Goal: Transaction & Acquisition: Purchase product/service

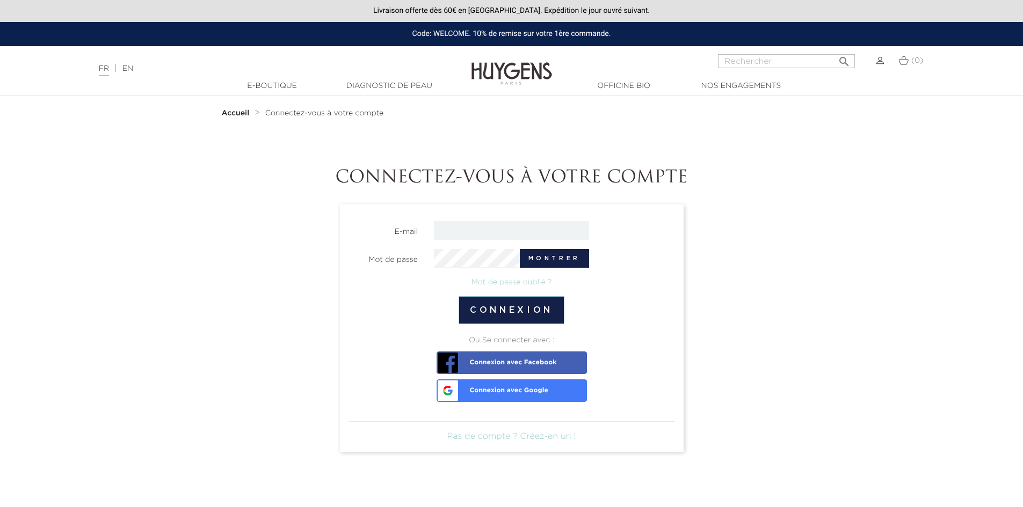
type input "[EMAIL_ADDRESS][DOMAIN_NAME]"
click at [560, 253] on button "Montrer" at bounding box center [554, 258] width 69 height 19
click at [525, 306] on button "Connexion" at bounding box center [511, 310] width 106 height 28
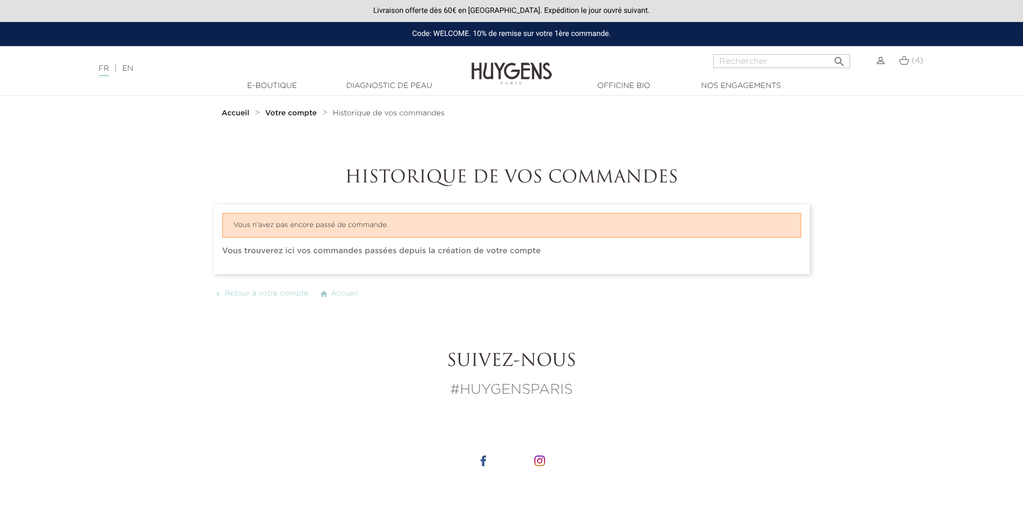
click at [907, 65] on img at bounding box center [904, 60] width 10 height 9
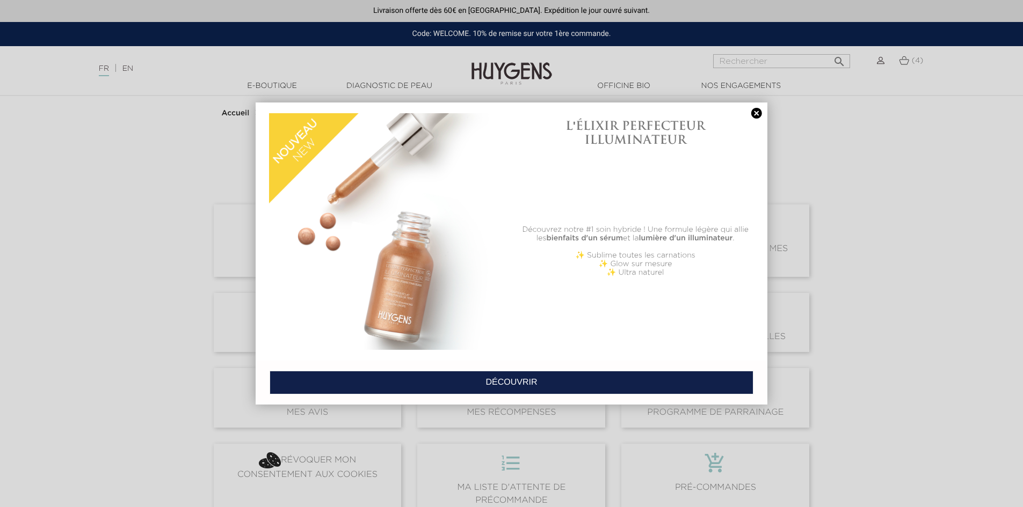
click at [754, 112] on link at bounding box center [756, 113] width 15 height 11
click at [749, 205] on span " Historique et détails de mes commandes" at bounding box center [715, 241] width 188 height 72
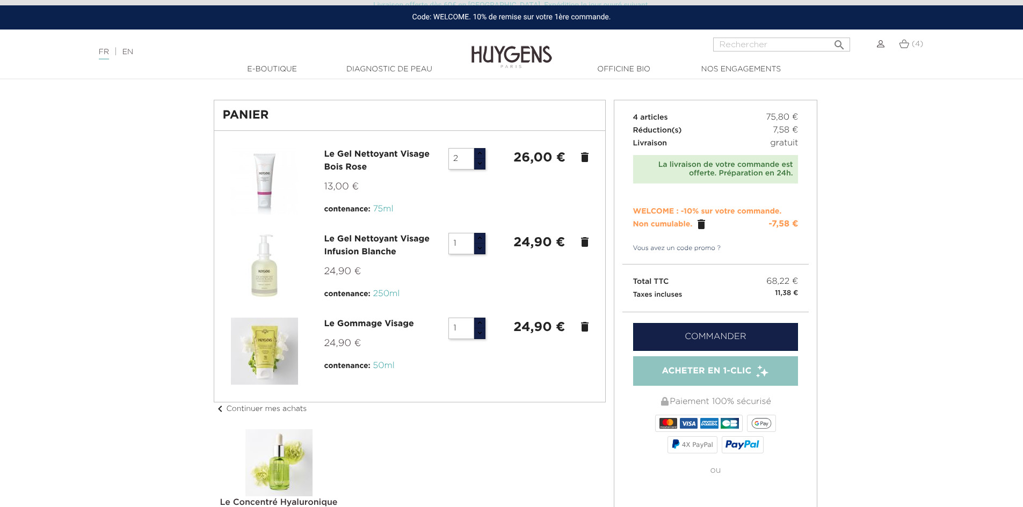
scroll to position [54, 0]
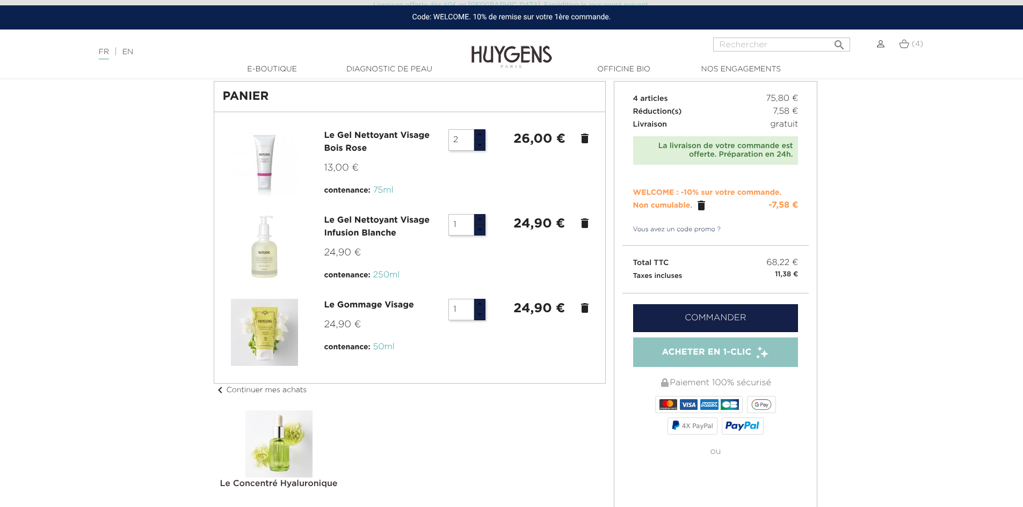
click at [734, 317] on link "Commander" at bounding box center [715, 318] width 165 height 28
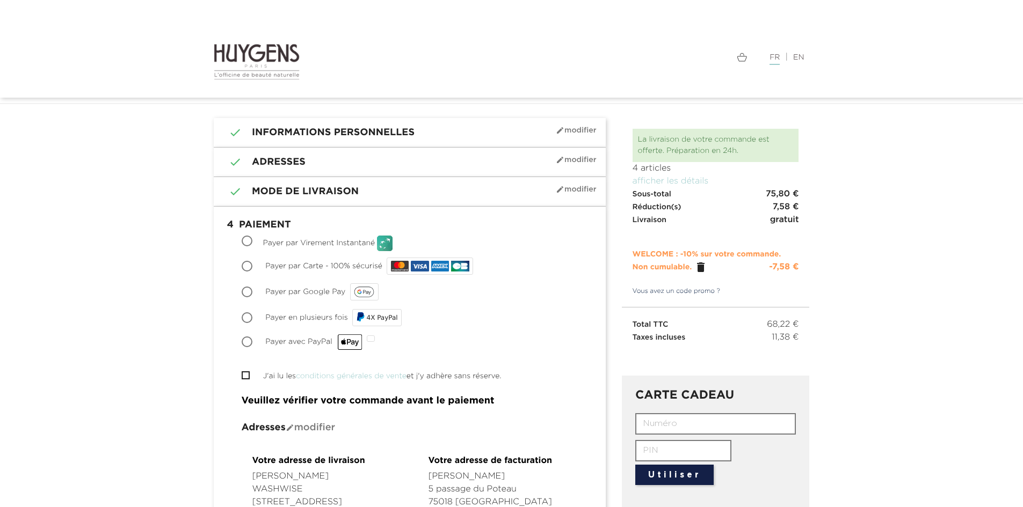
scroll to position [54, 0]
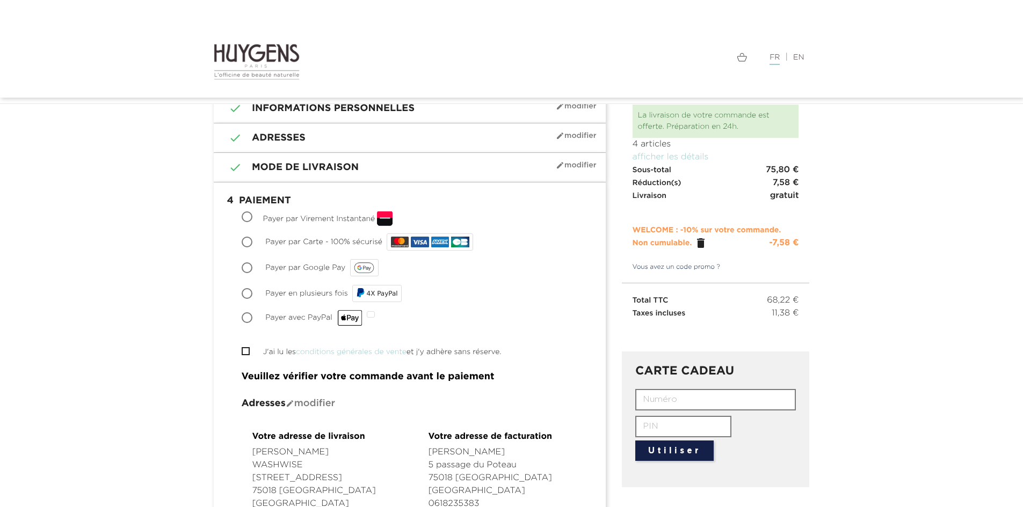
click at [243, 217] on input "Payer par Virement Instantané" at bounding box center [248, 218] width 11 height 11
radio input "true"
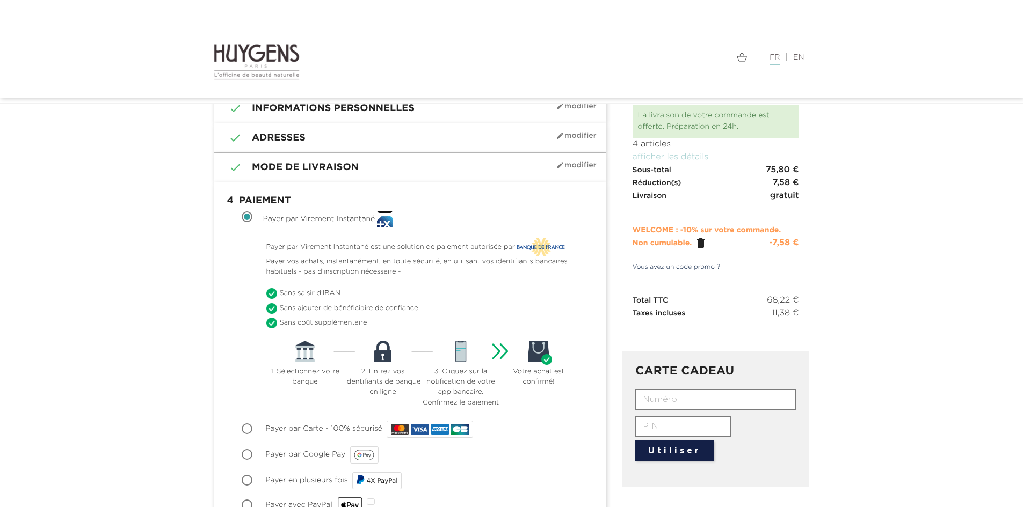
scroll to position [107, 0]
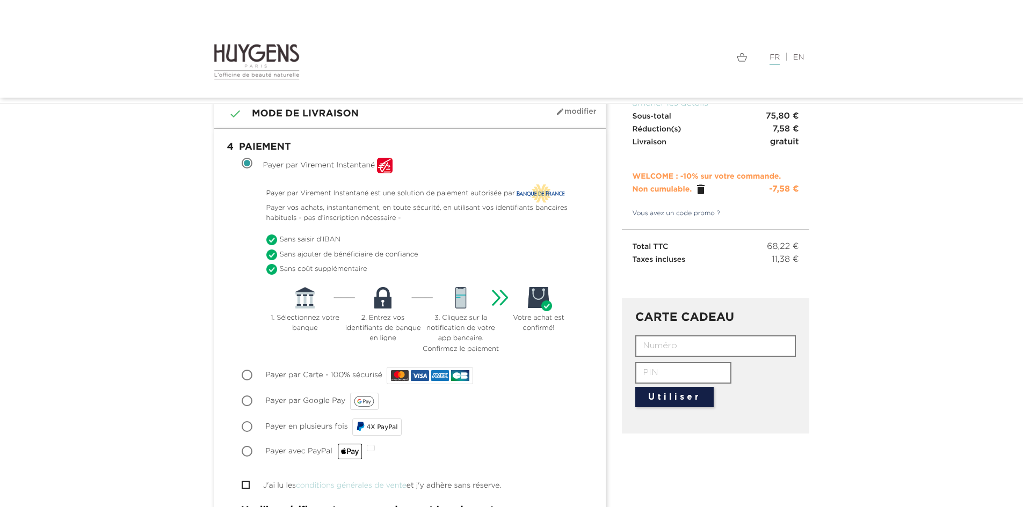
click at [247, 375] on input "Payer par Carte - 100% sécurisé" at bounding box center [248, 376] width 11 height 11
radio input "true"
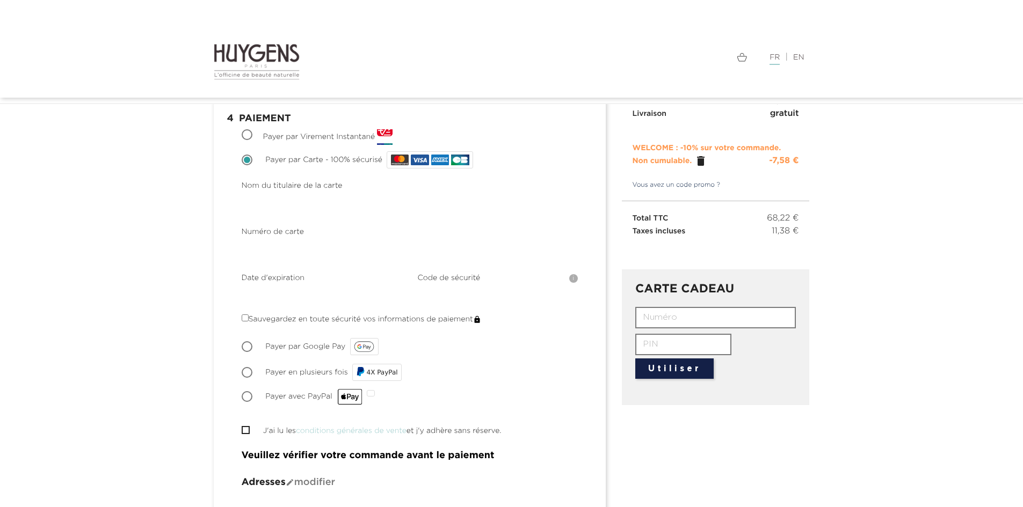
scroll to position [161, 0]
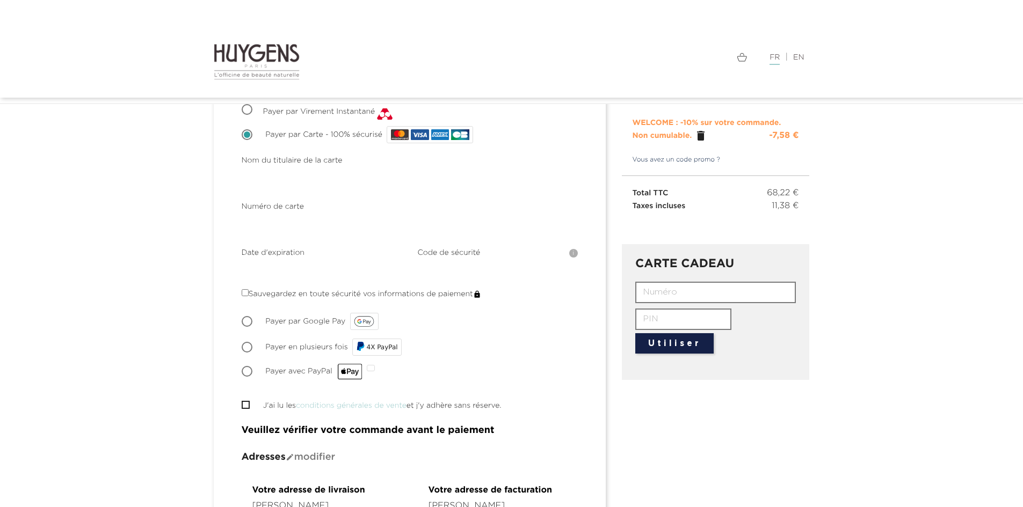
click at [248, 406] on input "J'ai lu les conditions générales de vente et j'y adhère sans réserve." at bounding box center [245, 405] width 7 height 7
checkbox input "true"
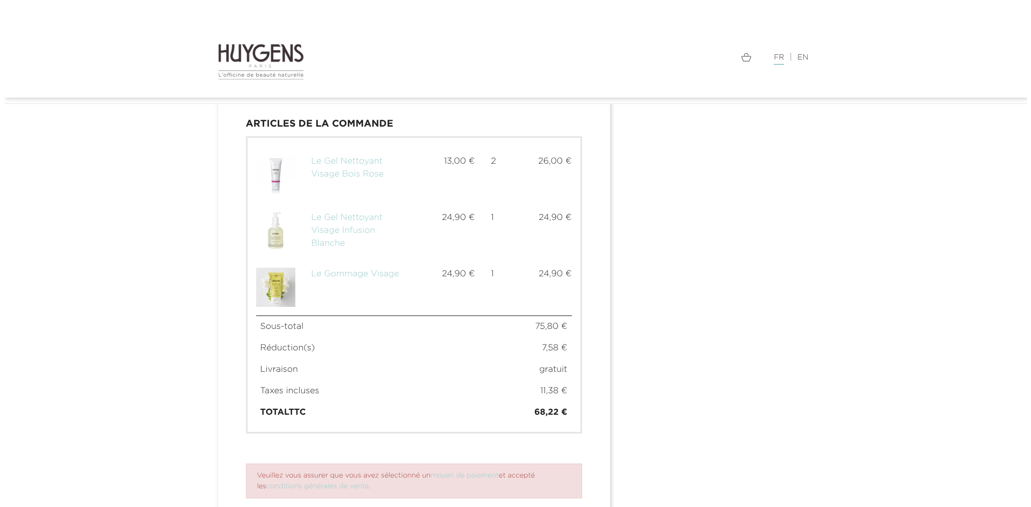
scroll to position [820, 0]
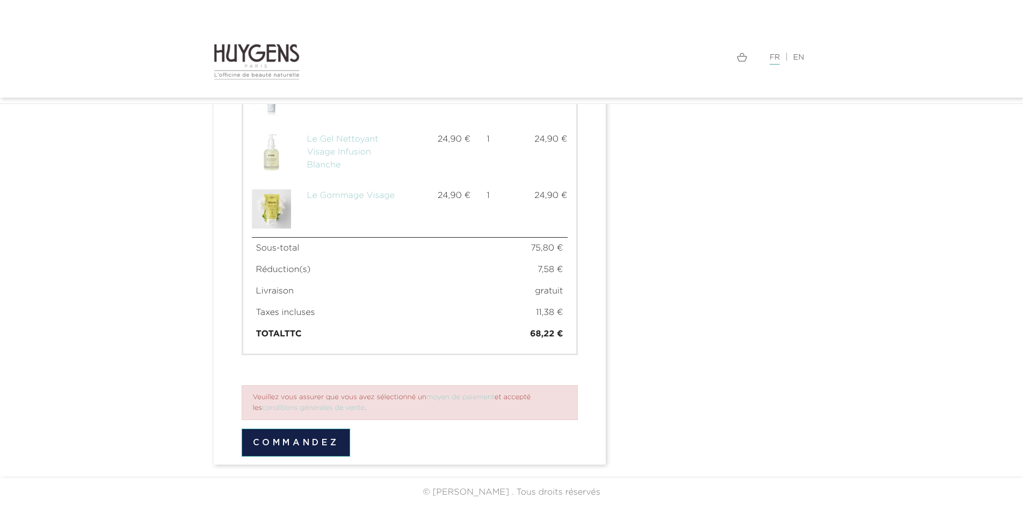
click at [303, 449] on button "Commandez" at bounding box center [296, 443] width 109 height 28
